Goal: Information Seeking & Learning: Learn about a topic

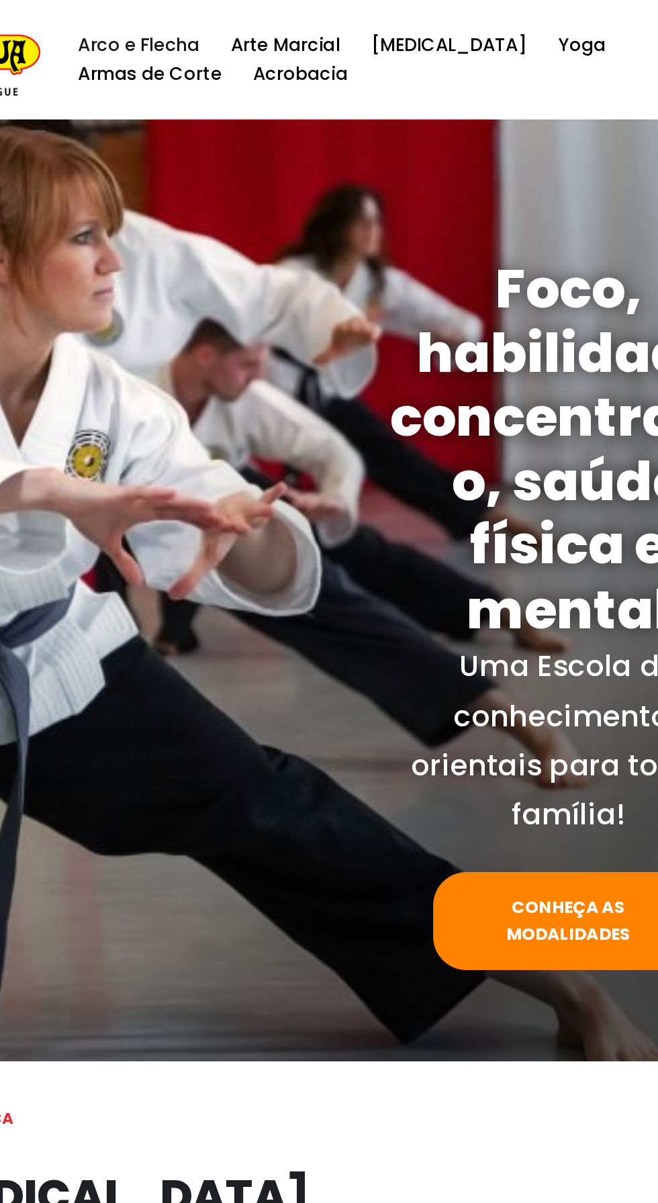
click at [195, 23] on link "Arco e Flecha" at bounding box center [190, 27] width 73 height 18
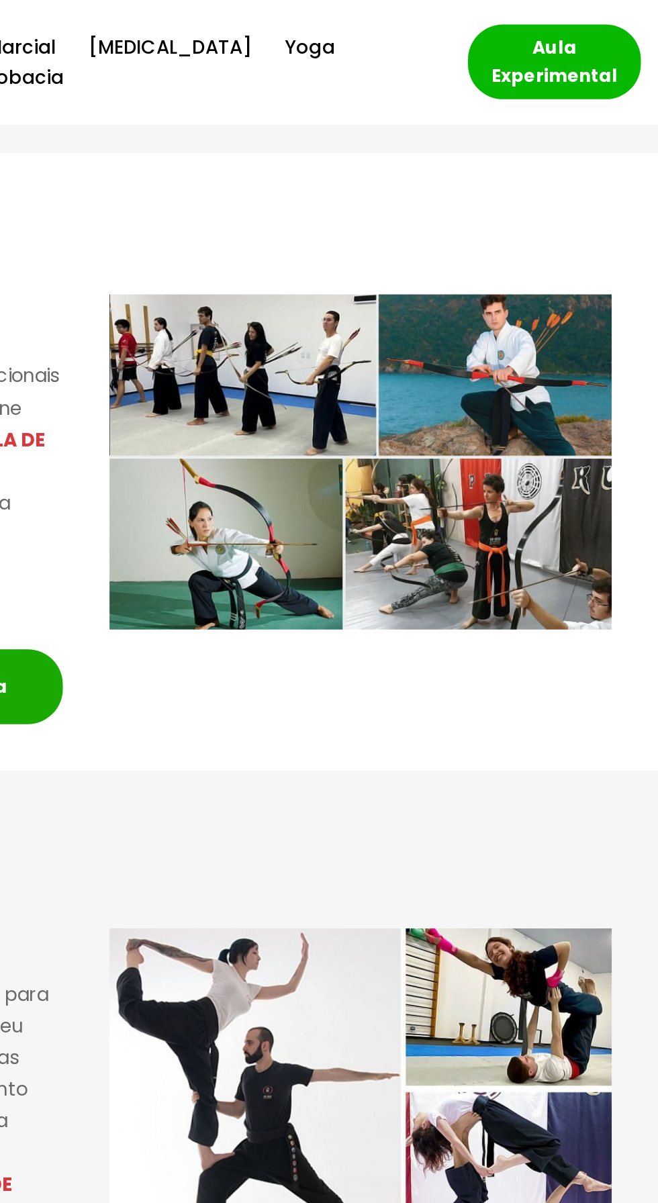
scroll to position [1352, 0]
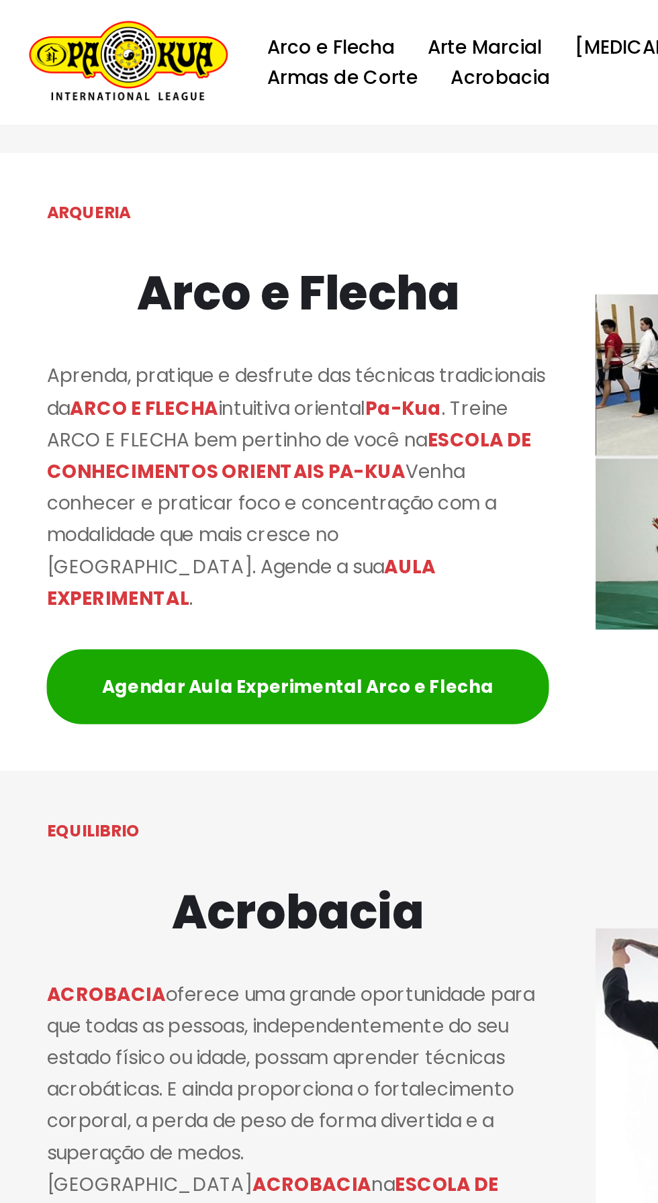
click at [248, 190] on h2 "Arco e Flecha" at bounding box center [171, 168] width 289 height 43
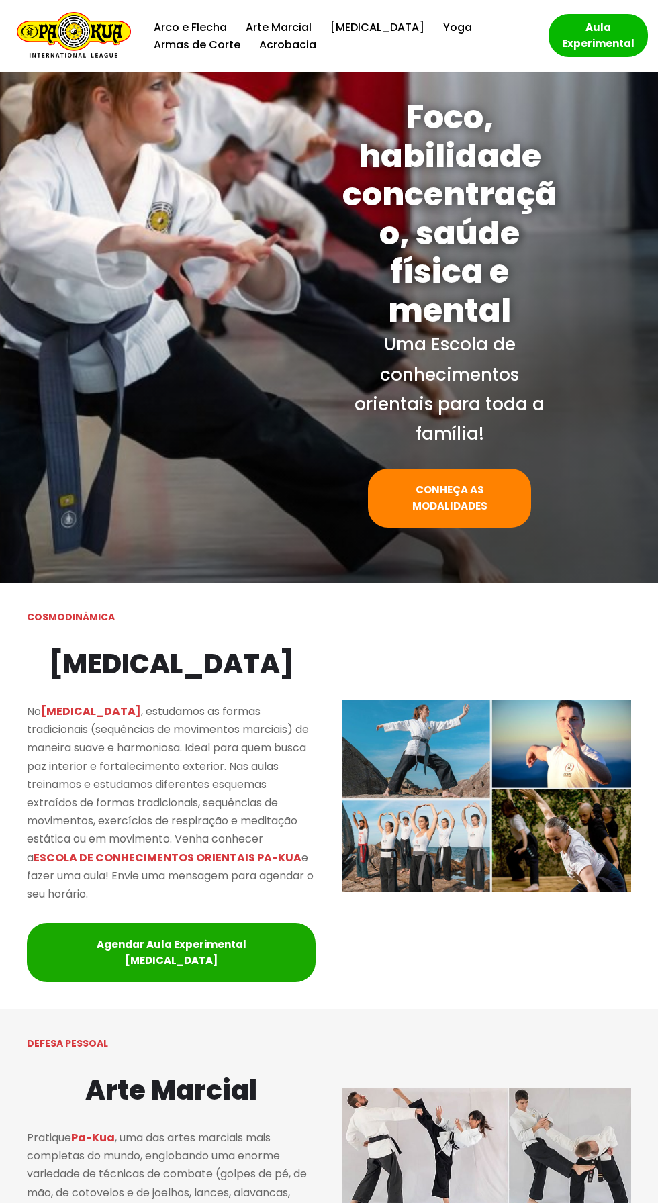
scroll to position [0, 0]
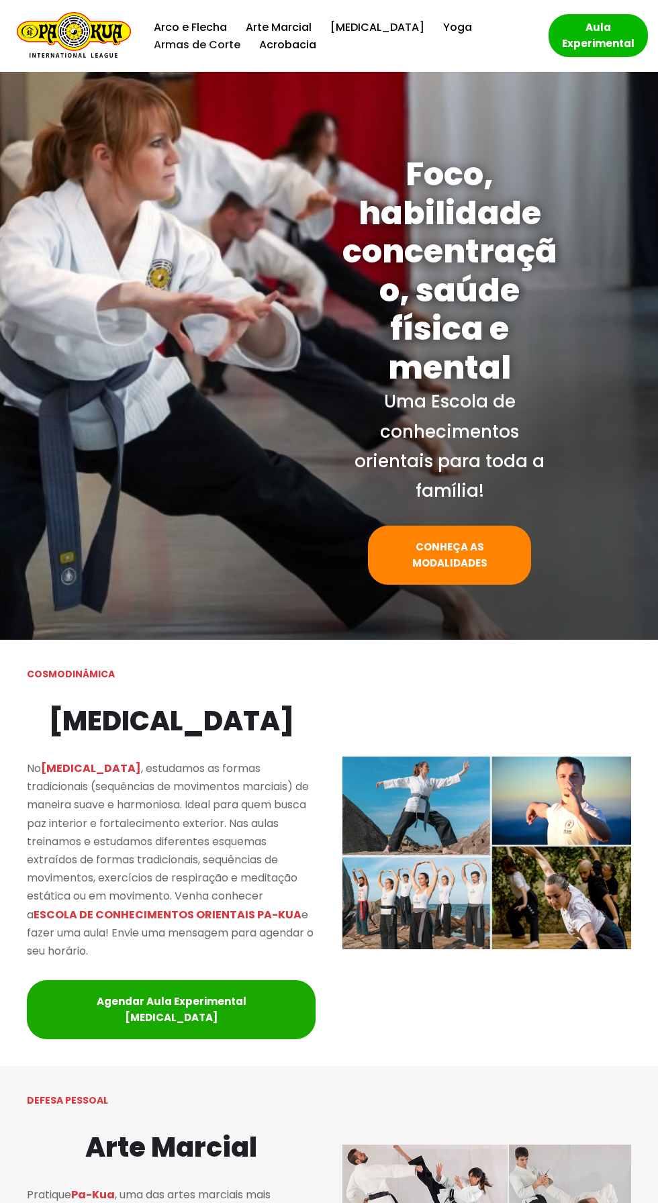
click at [240, 36] on link "Armas de Corte" at bounding box center [197, 45] width 87 height 18
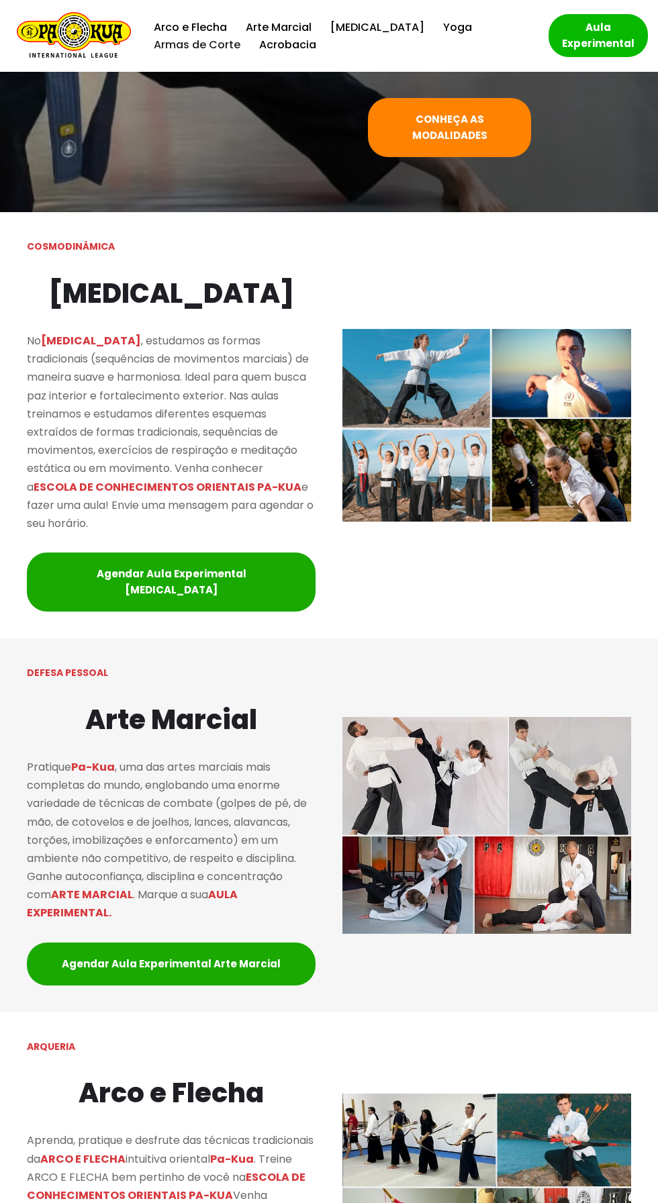
scroll to position [339, 0]
